Goal: Find specific page/section: Find specific page/section

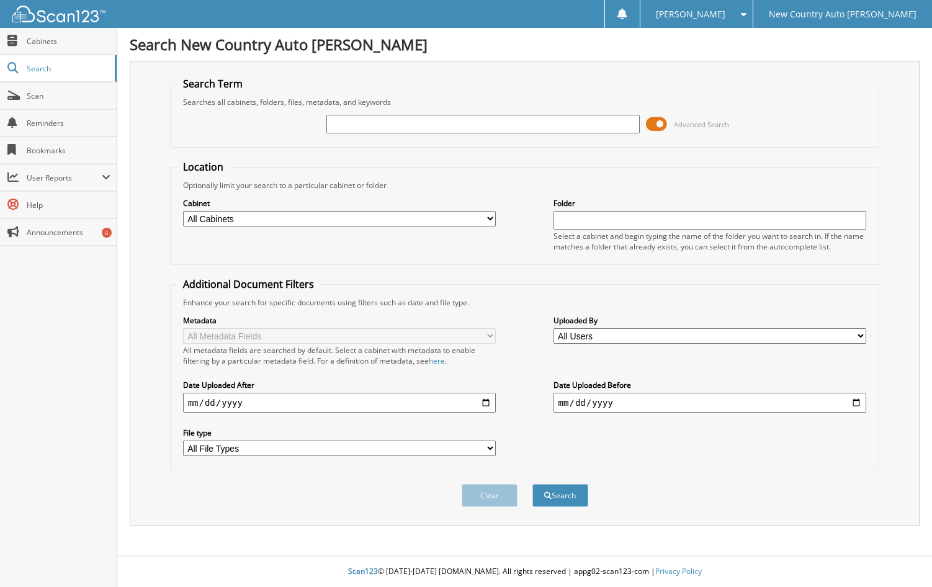
drag, startPoint x: 195, startPoint y: 131, endPoint x: 213, endPoint y: 128, distance: 18.2
click at [195, 131] on div "Advanced Search" at bounding box center [525, 123] width 696 height 33
click at [344, 128] on input "text" at bounding box center [482, 124] width 313 height 19
type input "z4404"
click at [532, 484] on button "Search" at bounding box center [560, 495] width 56 height 23
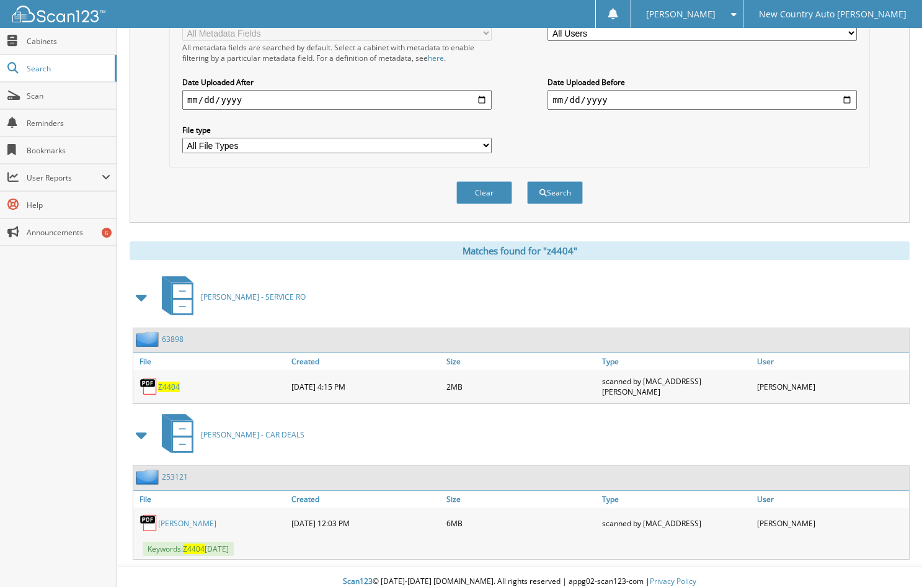
scroll to position [311, 0]
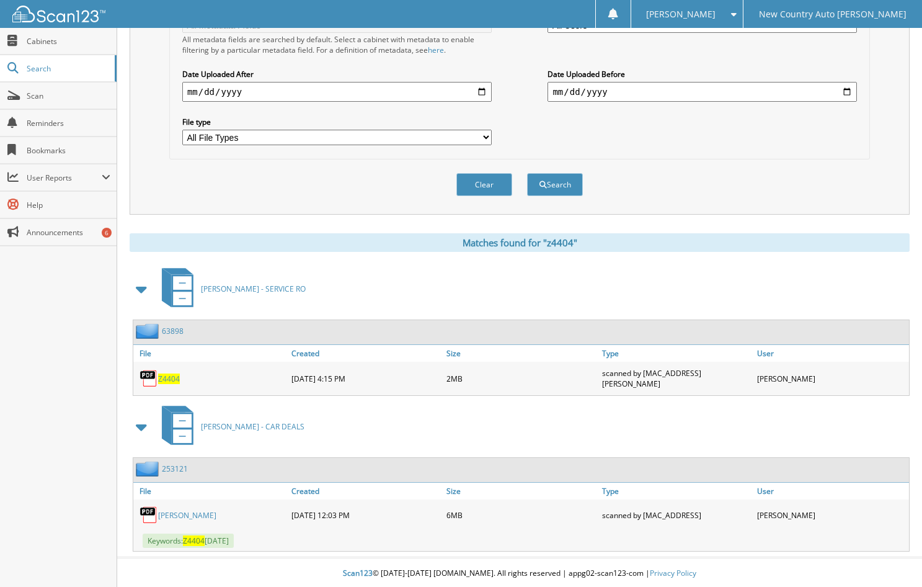
click at [211, 515] on link "[PERSON_NAME]" at bounding box center [187, 515] width 58 height 11
click at [200, 515] on link "[PERSON_NAME]" at bounding box center [187, 515] width 58 height 11
click at [194, 514] on link "[PERSON_NAME]" at bounding box center [187, 515] width 58 height 11
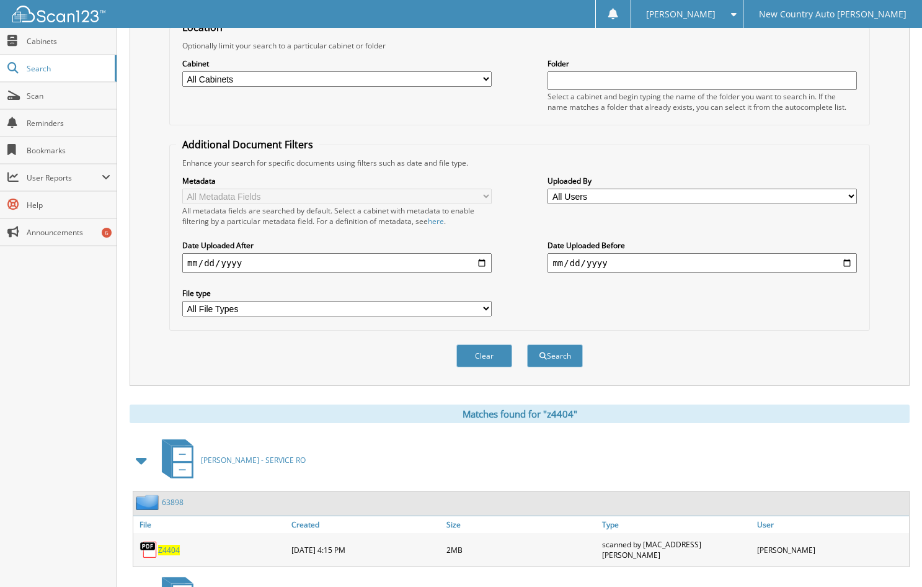
scroll to position [310, 0]
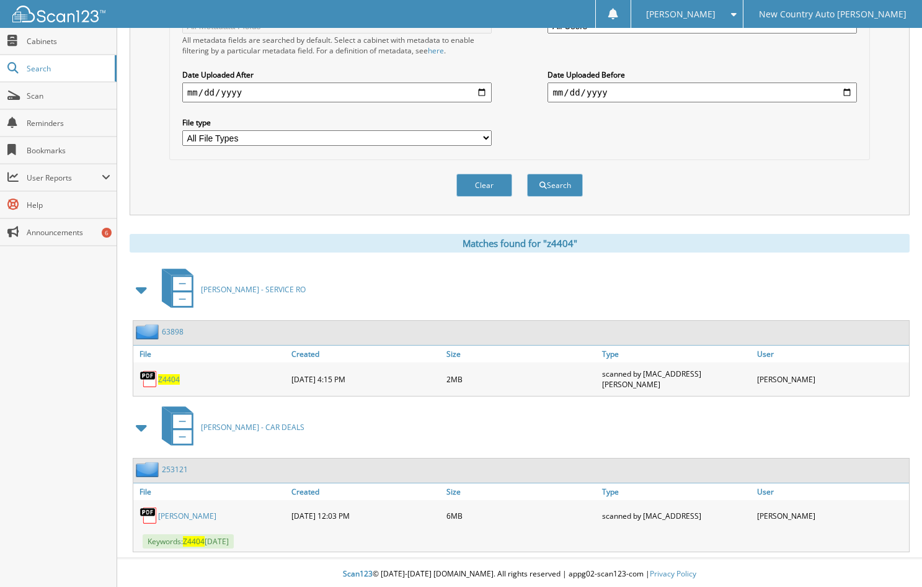
click at [921, 155] on div "Search New Country Auto [PERSON_NAME] Search Term Searches all cabinets, folder…" at bounding box center [519, 139] width 805 height 899
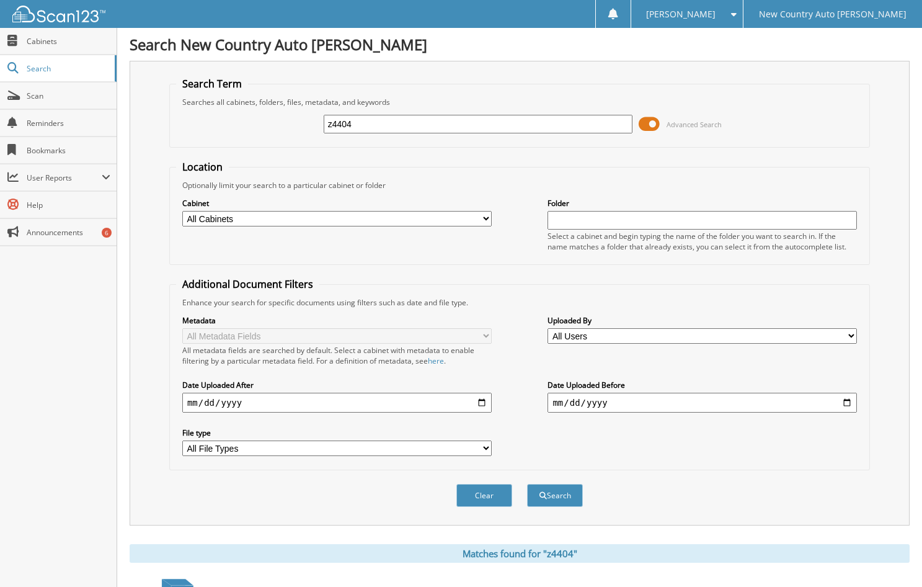
click at [148, 354] on div "Search Term Searches all cabinets, folders, files, metadata, and keywords z4404…" at bounding box center [520, 293] width 780 height 465
